Goal: Information Seeking & Learning: Learn about a topic

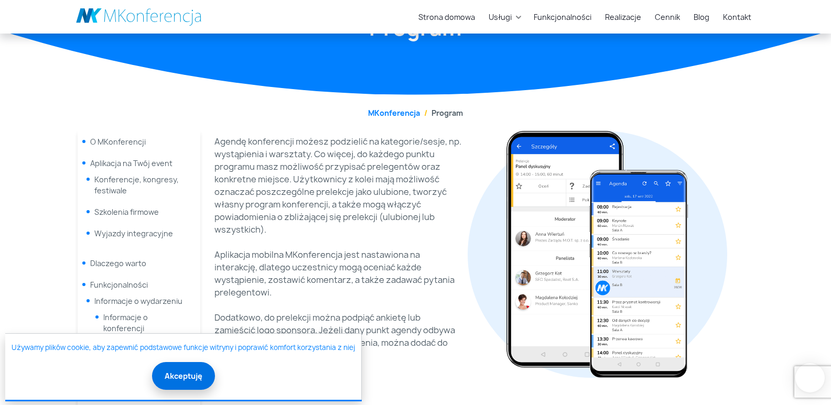
click at [186, 376] on button "Akceptuję" at bounding box center [183, 376] width 63 height 28
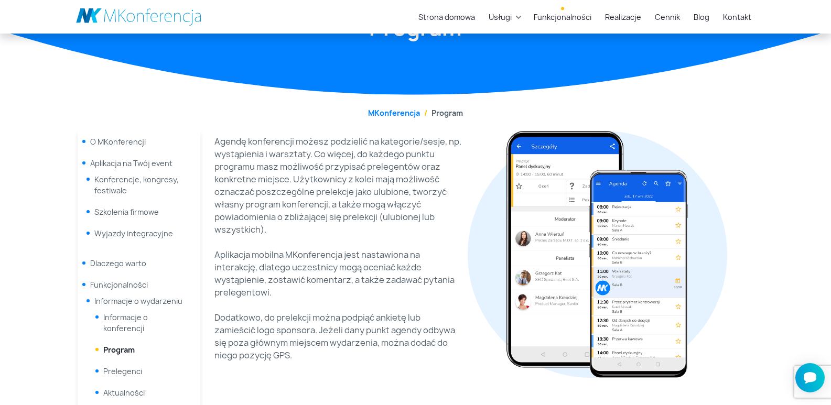
click at [567, 20] on link "Funkcjonalności" at bounding box center [562, 16] width 66 height 19
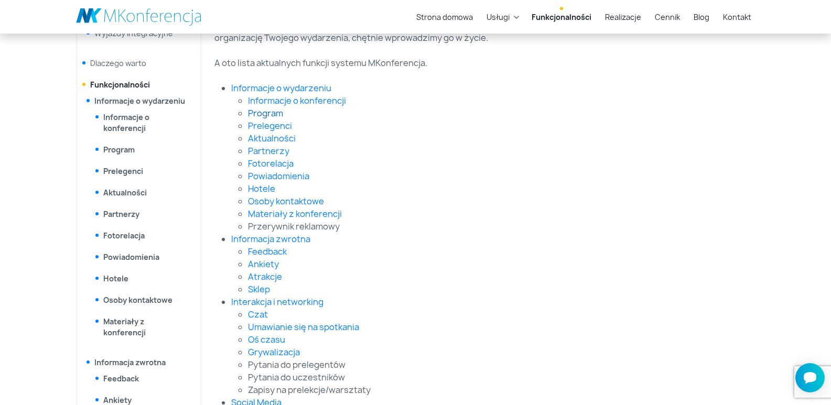
scroll to position [273, 0]
click at [275, 111] on link "Program" at bounding box center [265, 114] width 35 height 12
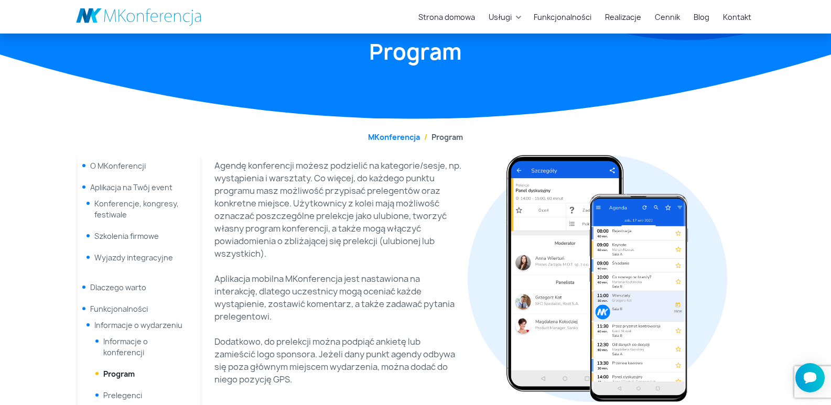
scroll to position [87, 0]
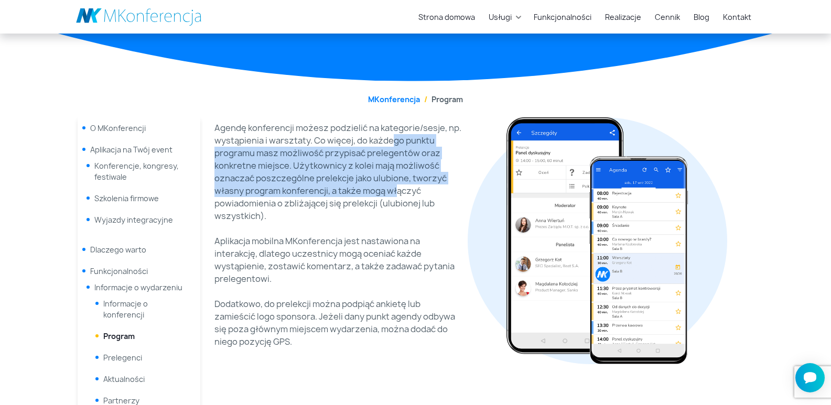
drag, startPoint x: 390, startPoint y: 141, endPoint x: 396, endPoint y: 192, distance: 51.8
click at [396, 192] on p "Agendę konferencji możesz podzielić na kategorie/sesje, np. wystąpienia i warsz…" at bounding box center [337, 172] width 247 height 101
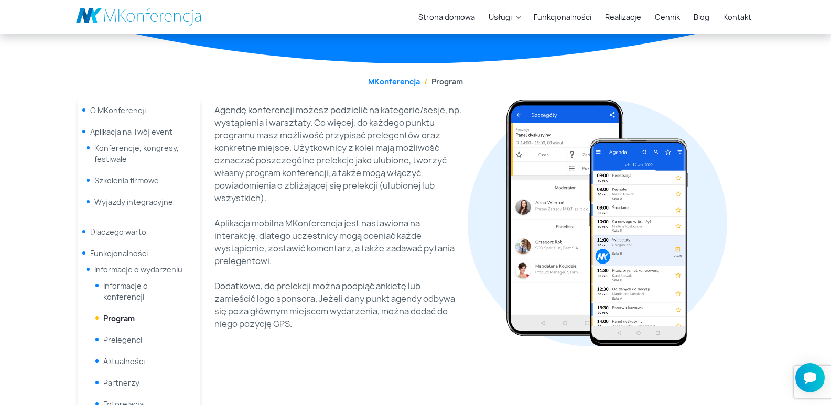
scroll to position [116, 0]
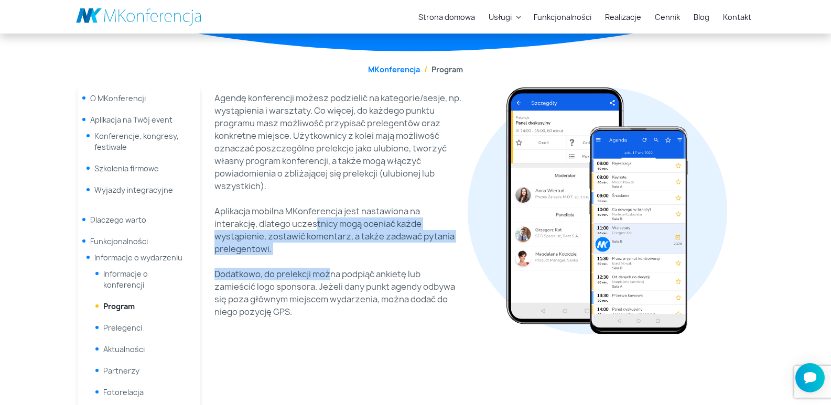
drag, startPoint x: 317, startPoint y: 222, endPoint x: 327, endPoint y: 270, distance: 48.7
click at [327, 270] on div "Agendę konferencji możesz podzielić na kategorie/sesje, np. wystąpienia i warsz…" at bounding box center [337, 211] width 247 height 239
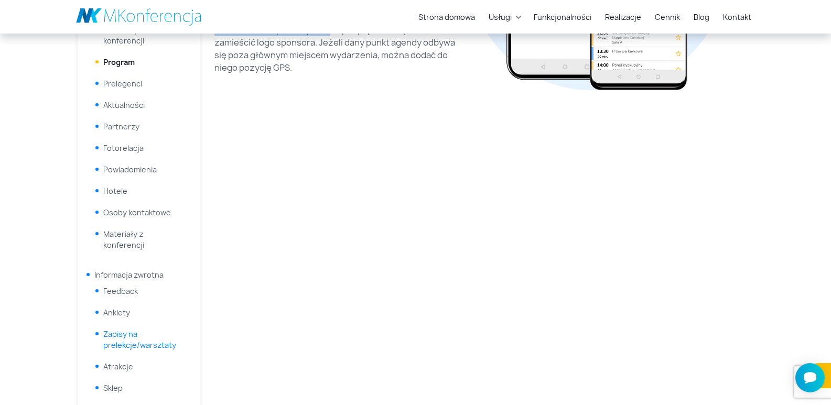
scroll to position [364, 0]
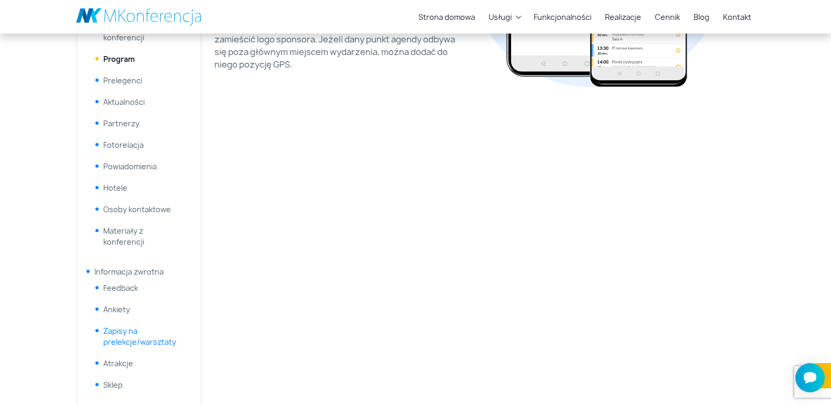
click at [121, 334] on link "Zapisy na prelekcje/warsztaty" at bounding box center [139, 336] width 73 height 21
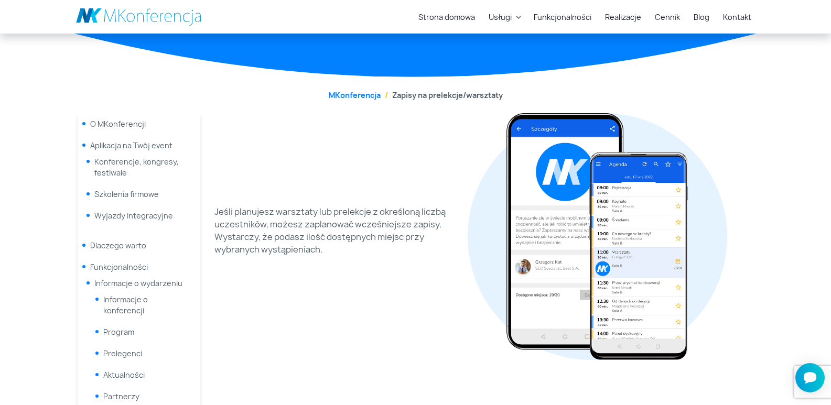
scroll to position [85, 0]
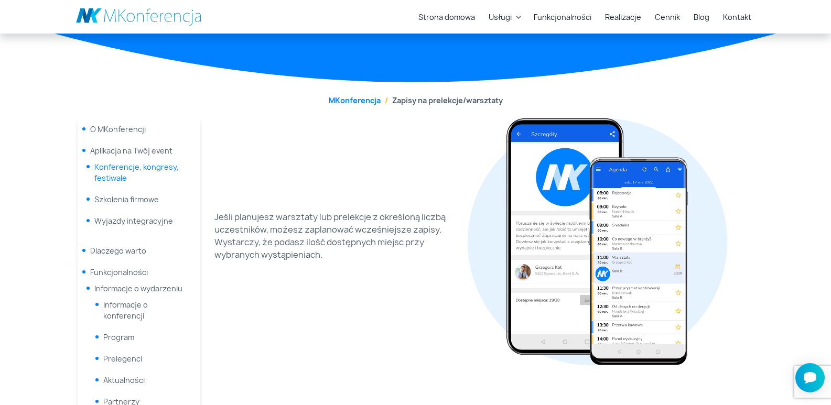
click at [146, 167] on link "Konferencje, kongresy, festiwale" at bounding box center [136, 172] width 84 height 21
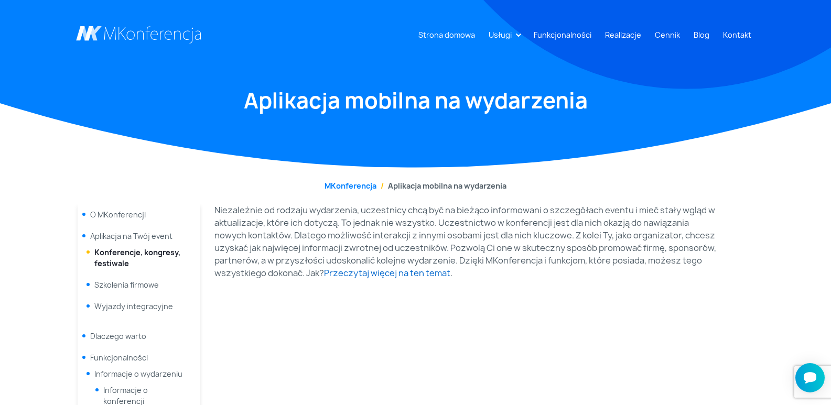
click at [397, 268] on link "Przeczytaj więcej na ten temat" at bounding box center [387, 273] width 126 height 12
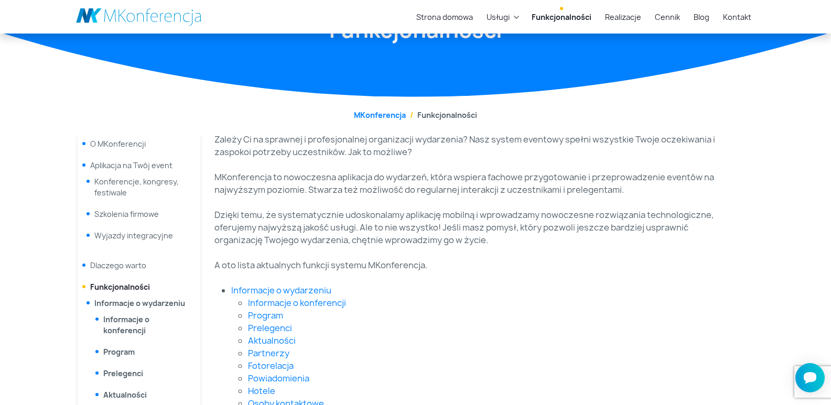
scroll to position [71, 0]
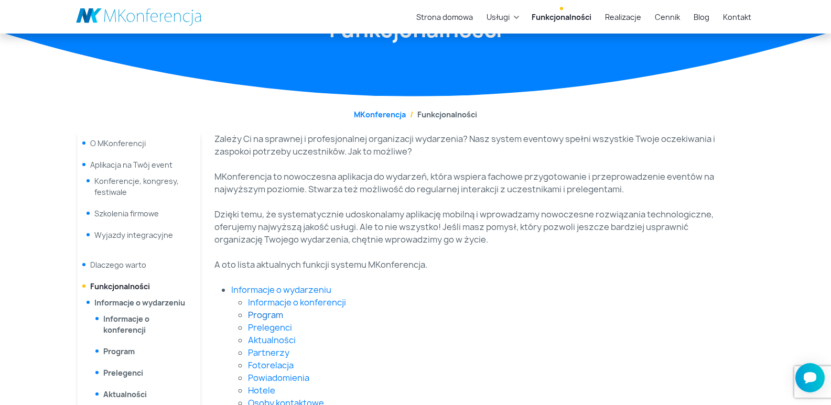
click at [278, 313] on link "Program" at bounding box center [265, 315] width 35 height 12
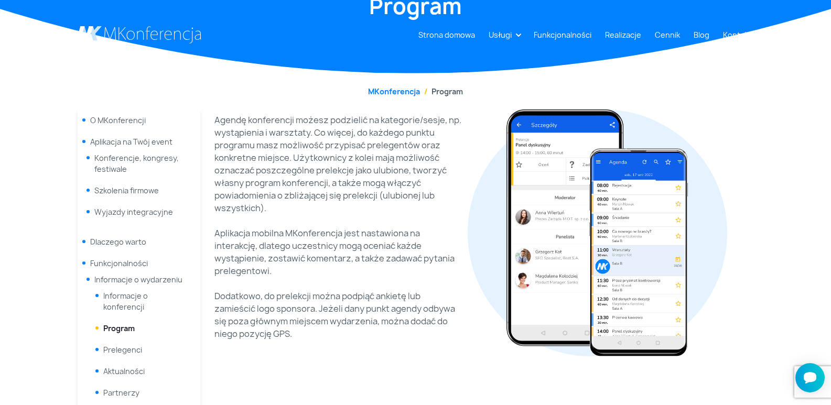
scroll to position [98, 0]
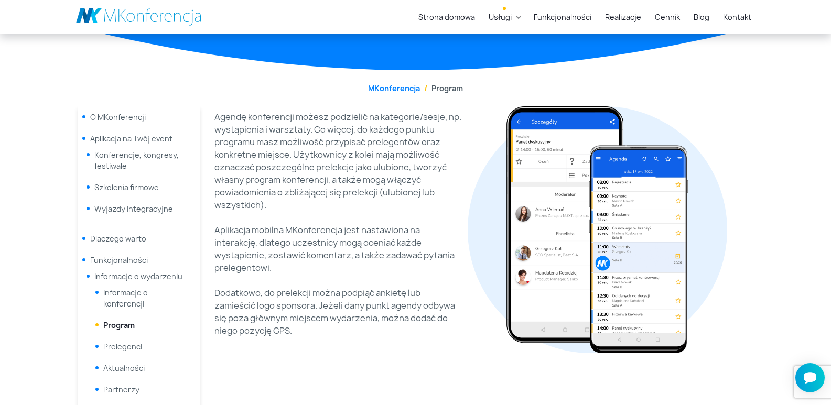
click at [516, 16] on link "Usługi" at bounding box center [499, 16] width 31 height 19
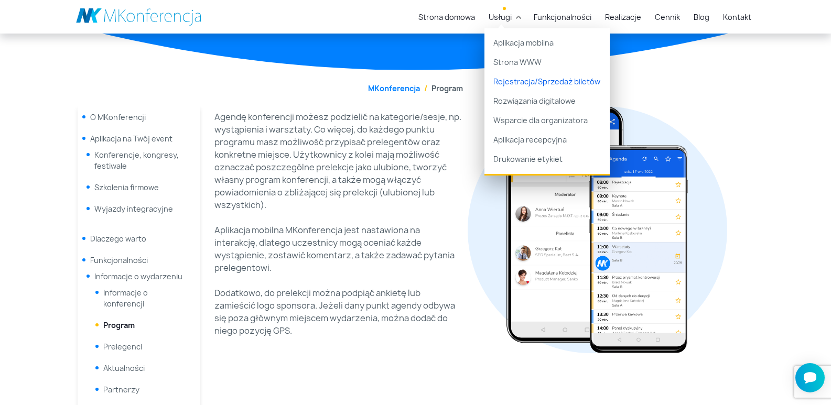
click at [541, 81] on link "Rejestracja/Sprzedaż biletów" at bounding box center [546, 81] width 125 height 19
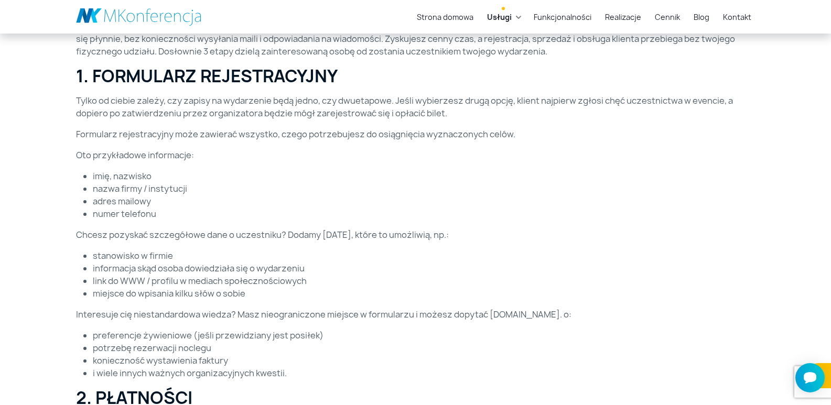
scroll to position [366, 0]
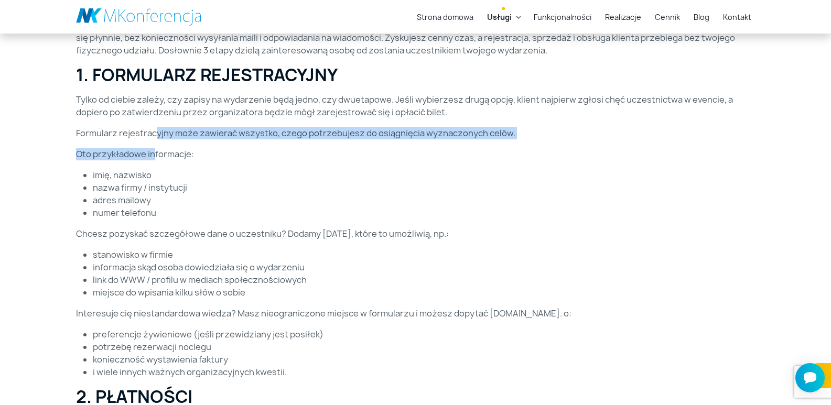
drag, startPoint x: 153, startPoint y: 127, endPoint x: 152, endPoint y: 153, distance: 25.2
click at [152, 153] on div "System eventowy MKonferencja, który opracowaliśmy, daje możliwość rejestracji i…" at bounding box center [416, 332] width 692 height 626
click at [153, 153] on p "Oto przykładowe informacje:" at bounding box center [415, 154] width 679 height 13
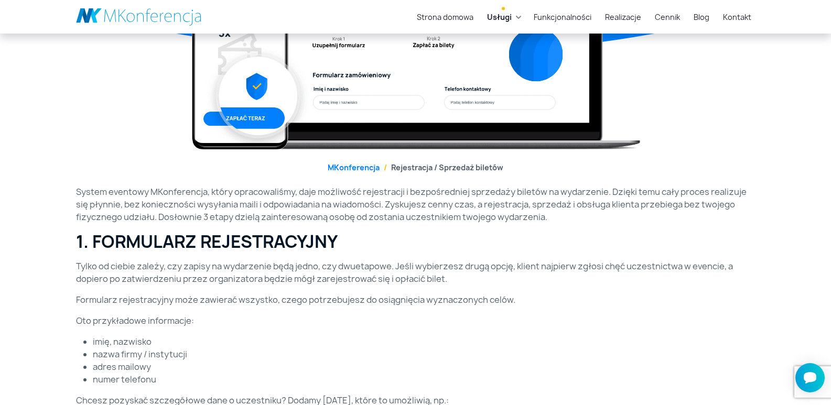
scroll to position [171, 0]
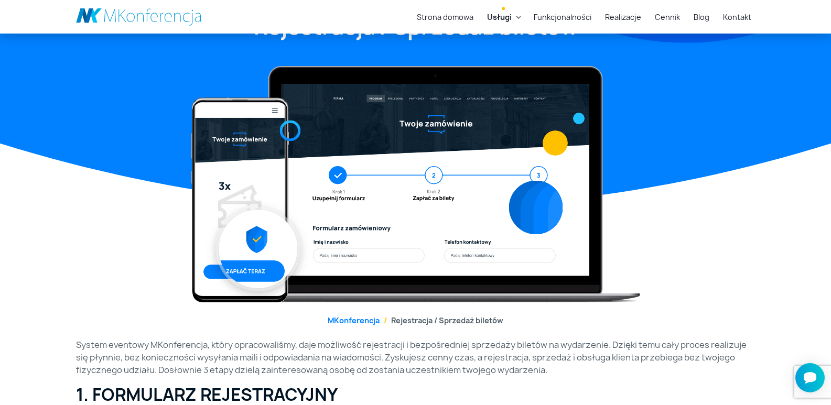
scroll to position [0, 0]
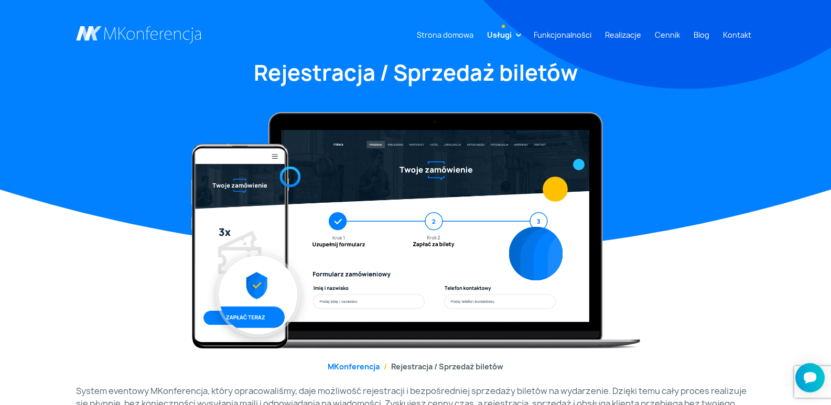
click at [507, 35] on link "Usługi" at bounding box center [499, 34] width 33 height 19
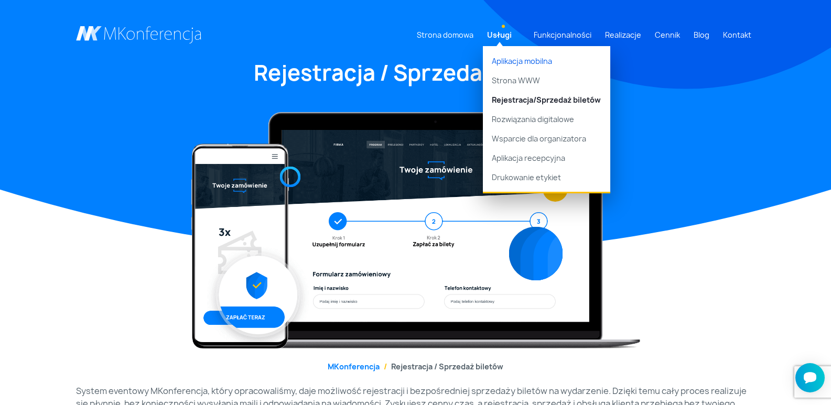
click at [518, 62] on link "Aplikacja mobilna" at bounding box center [546, 58] width 127 height 25
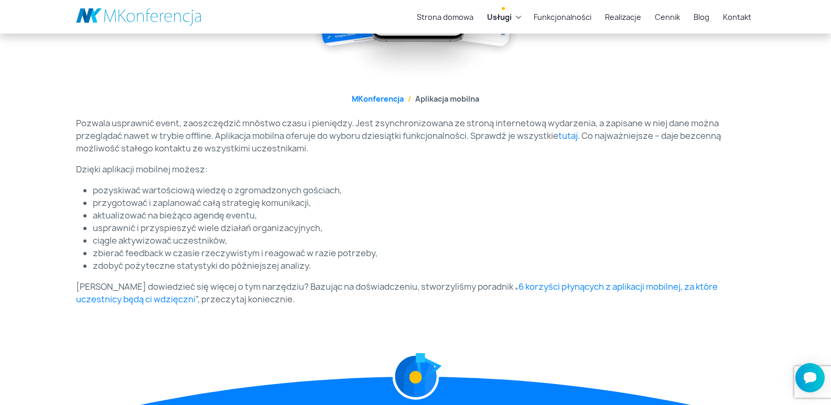
scroll to position [282, 0]
